Goal: Participate in discussion: Engage in conversation with other users on a specific topic

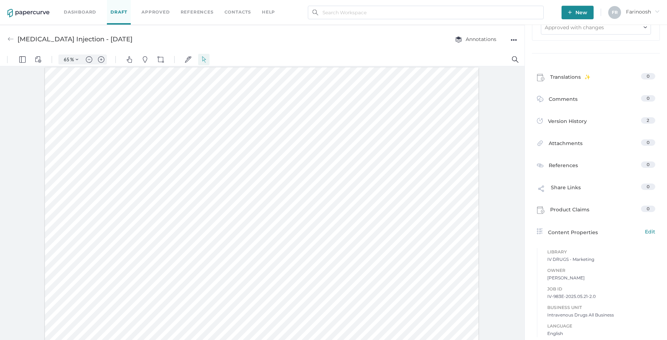
scroll to position [535, 0]
click at [556, 98] on span "Comments" at bounding box center [563, 100] width 29 height 11
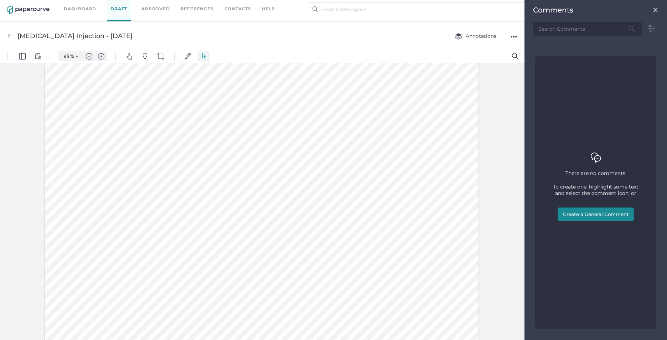
click at [590, 213] on button "Create a General Comment" at bounding box center [596, 214] width 76 height 14
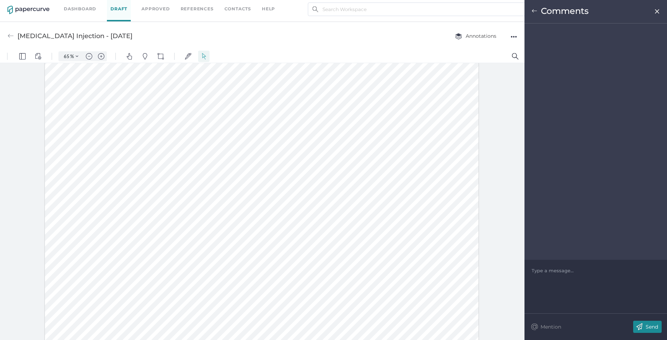
click at [553, 270] on div at bounding box center [596, 270] width 128 height 7
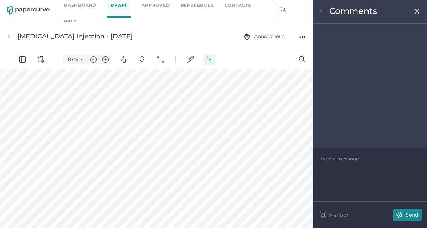
scroll to position [459, 26]
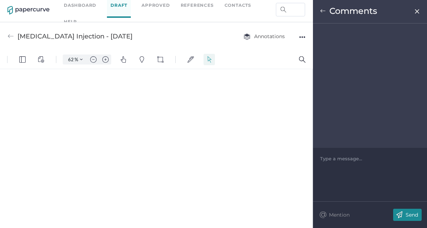
type input "55"
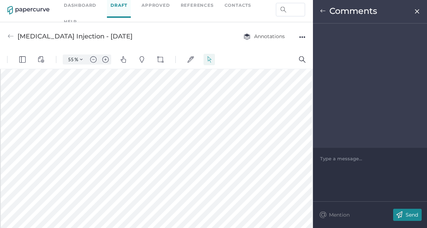
click at [324, 160] on div at bounding box center [369, 158] width 99 height 7
click at [328, 161] on div at bounding box center [369, 158] width 99 height 7
click at [331, 184] on div "The labels are revised to add 2D barcode therefore the "Unit of Use Barcode" wi…" at bounding box center [370, 174] width 114 height 53
click at [334, 174] on div "The labels are revised to add 2D barcode therefore the "Unit of Use Barcode" wi…" at bounding box center [369, 165] width 99 height 21
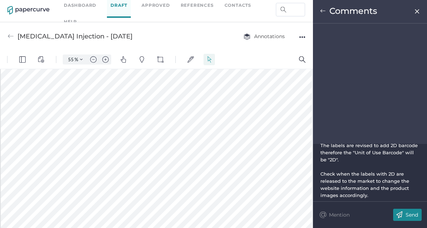
scroll to position [14, 0]
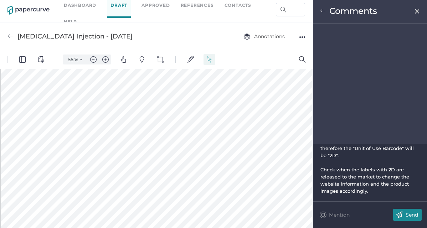
click at [349, 159] on div at bounding box center [369, 162] width 99 height 7
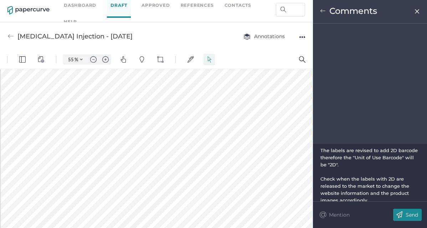
scroll to position [0, 0]
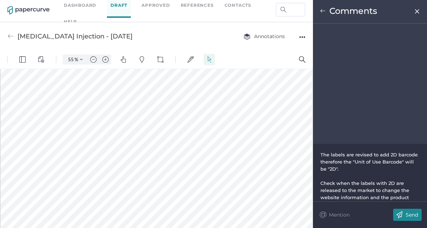
drag, startPoint x: 378, startPoint y: 155, endPoint x: 383, endPoint y: 146, distance: 10.2
click at [378, 153] on span "The labels are revised to add 2D barcode therefore the "Unit of Use Barcode" wi…" at bounding box center [369, 162] width 99 height 20
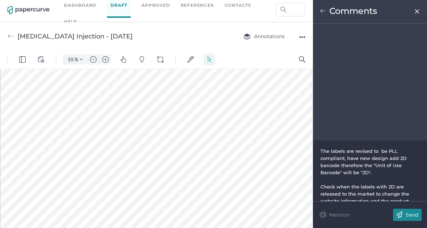
click at [371, 157] on span "The labels are revised to be PLL compliant, have new design add 2D barcode ther…" at bounding box center [364, 161] width 88 height 27
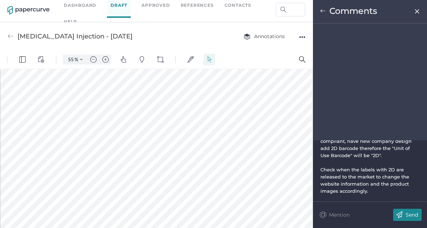
scroll to position [480, 0]
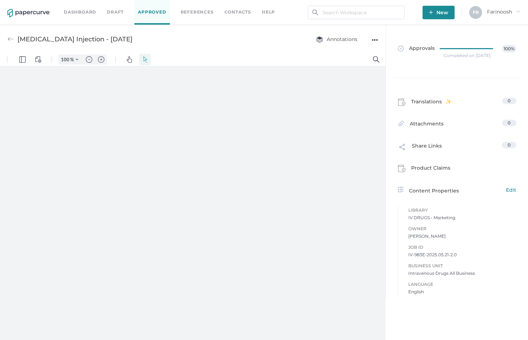
type input "55"
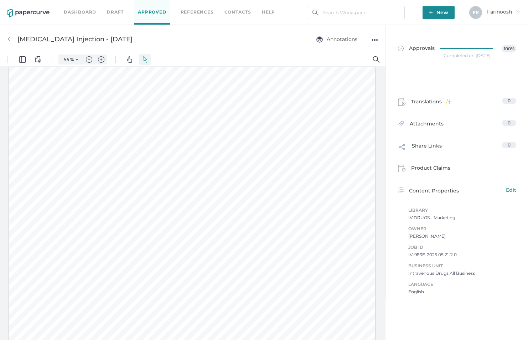
scroll to position [0, 0]
